Goal: Task Accomplishment & Management: Use online tool/utility

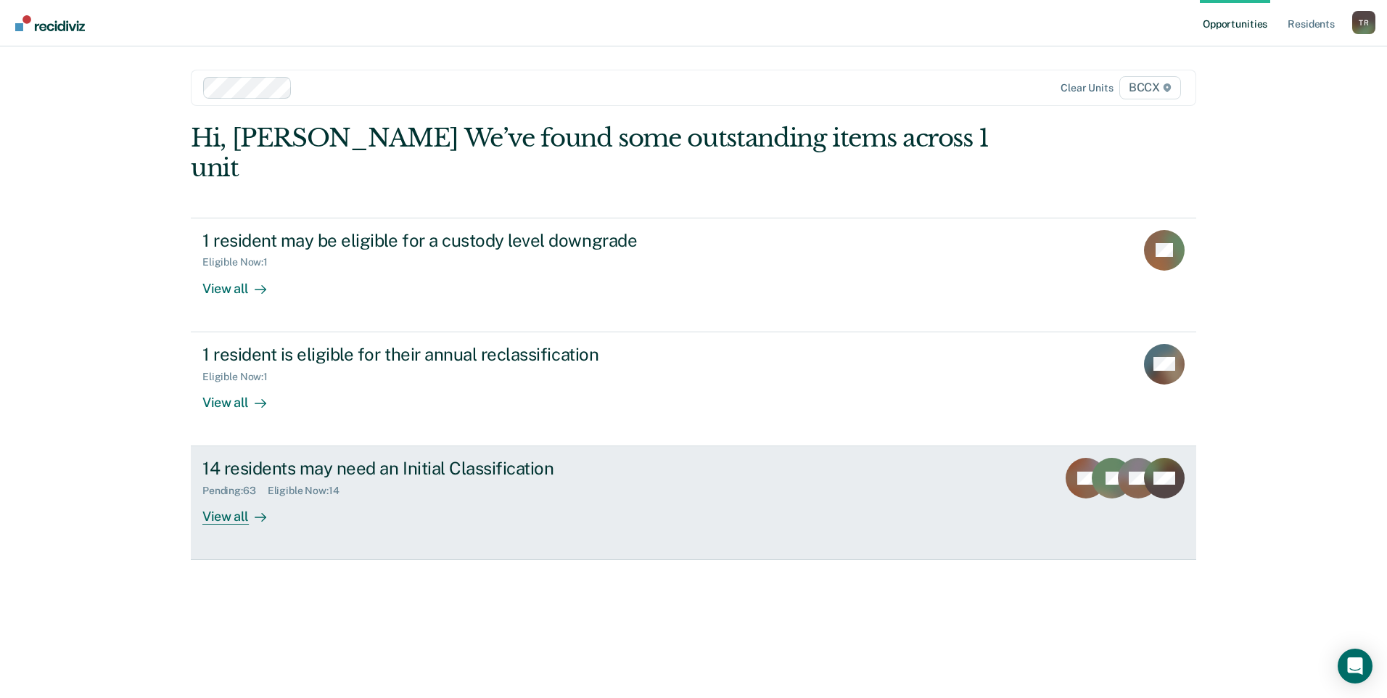
click at [234, 497] on div "View all" at bounding box center [242, 511] width 81 height 28
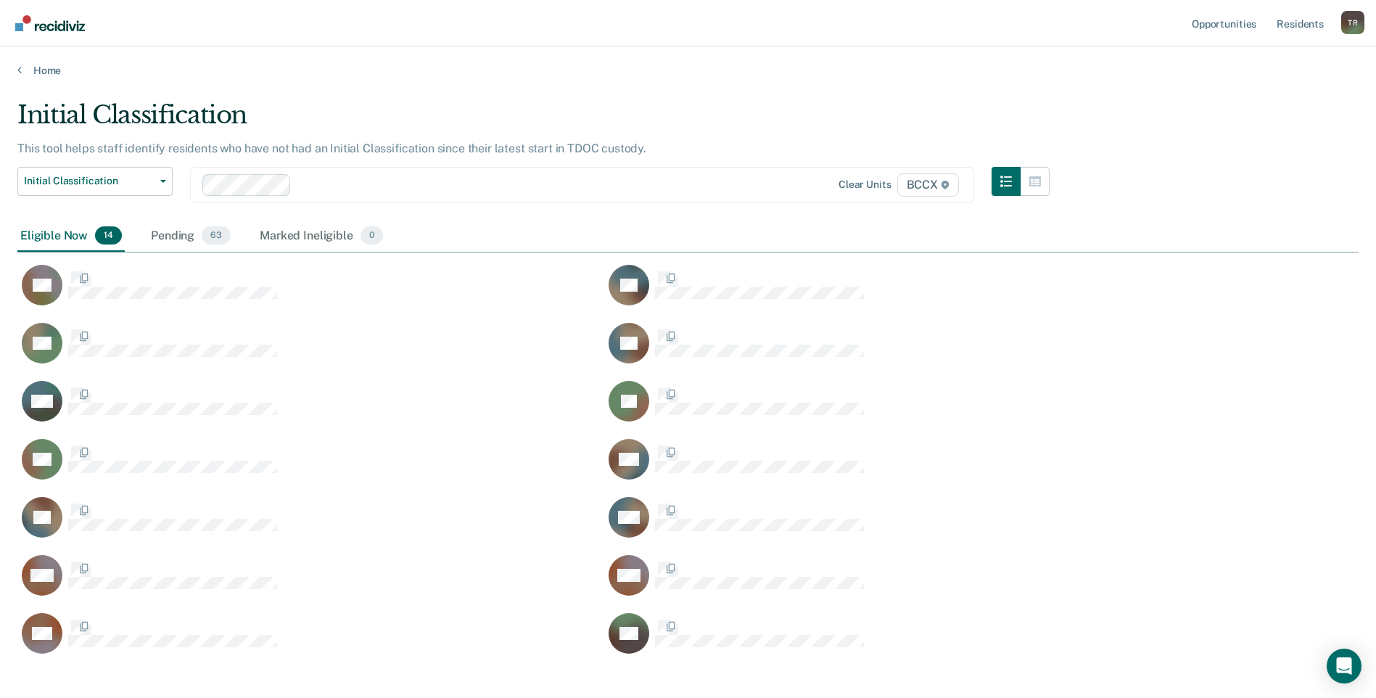
scroll to position [556, 1330]
